Goal: Transaction & Acquisition: Subscribe to service/newsletter

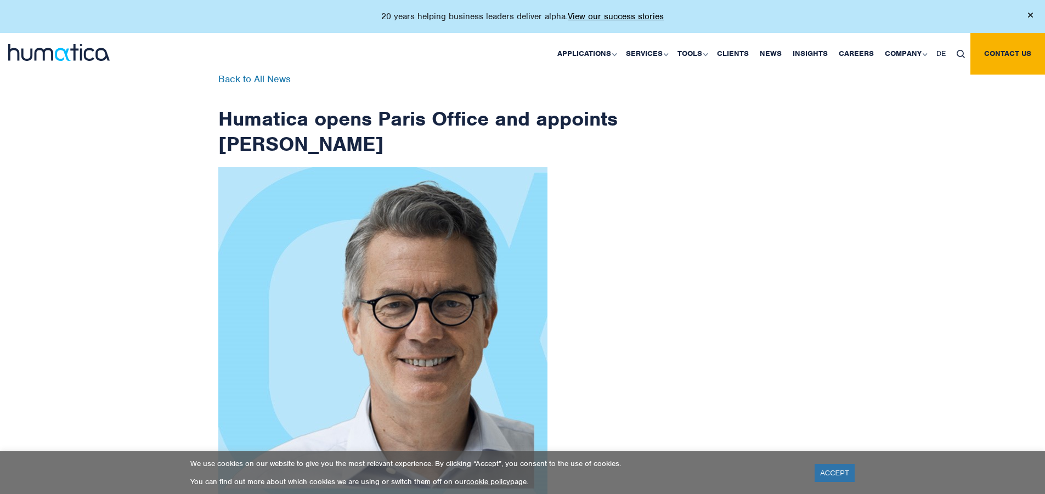
scroll to position [1749, 0]
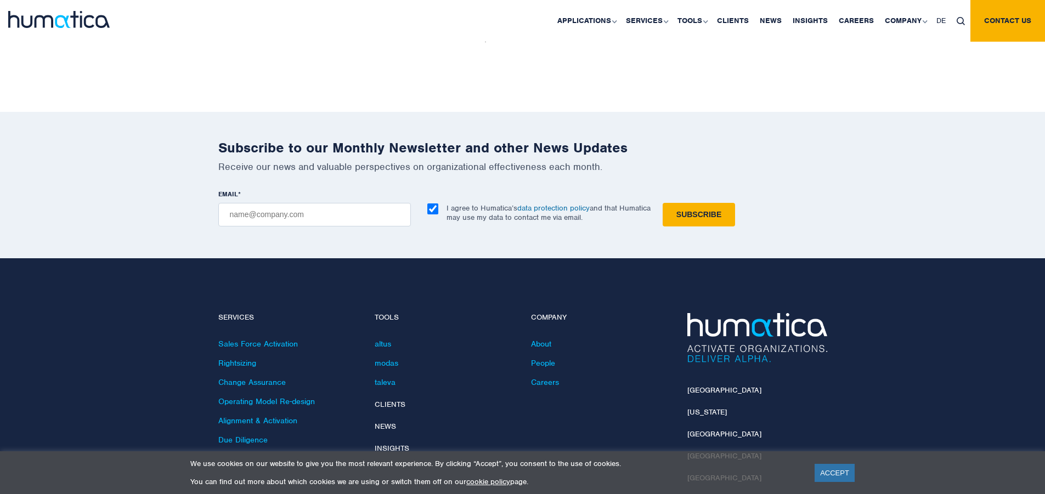
checkbox input "true"
type input "[EMAIL_ADDRESS][DOMAIN_NAME]"
click at [662, 203] on input "Subscribe" at bounding box center [698, 215] width 72 height 24
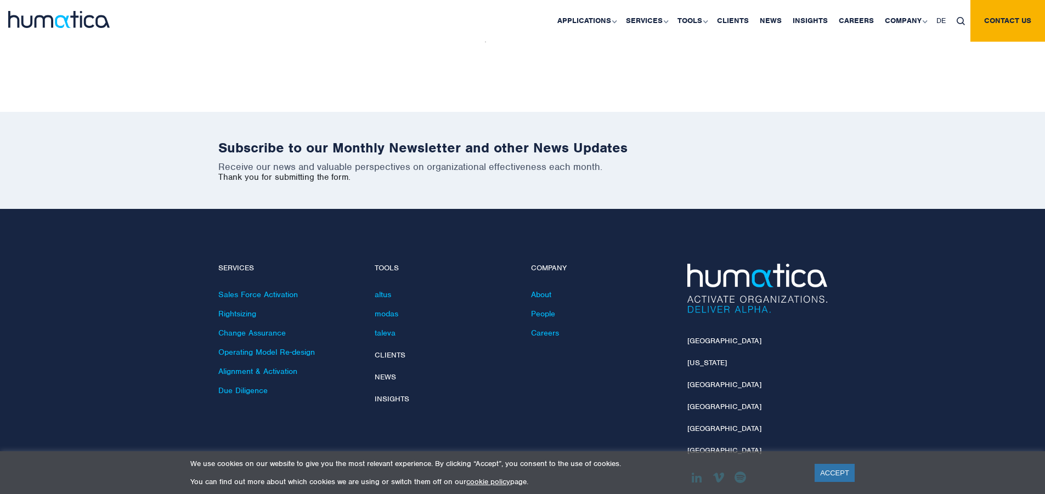
scroll to position [1700, 0]
